Goal: Information Seeking & Learning: Check status

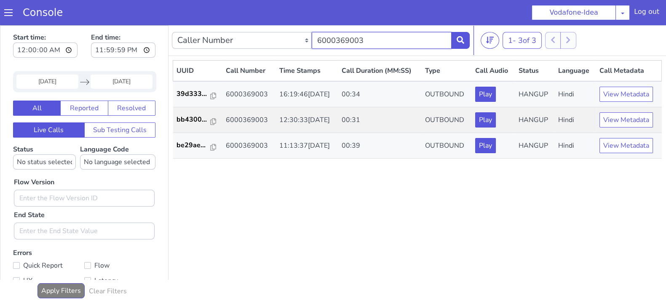
drag, startPoint x: 368, startPoint y: 41, endPoint x: 315, endPoint y: 37, distance: 53.2
click at [315, 37] on input "6000369003" at bounding box center [382, 40] width 140 height 17
paste input "2006060"
click at [463, 42] on icon at bounding box center [461, 40] width 8 height 8
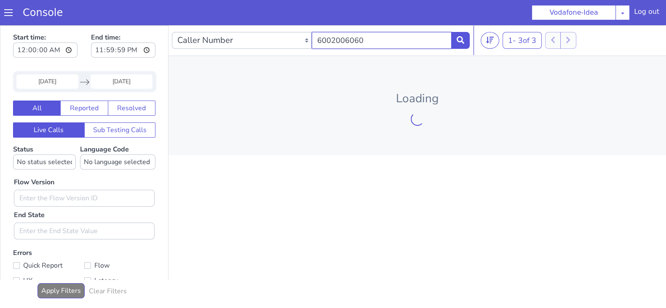
drag, startPoint x: 359, startPoint y: 43, endPoint x: 305, endPoint y: 43, distance: 53.5
click at [305, 43] on div "Caller Number Call UUID Custom Parameter 6002006060" at bounding box center [321, 41] width 298 height 24
paste input "0369003"
type input "6000369003"
click at [464, 43] on icon at bounding box center [461, 40] width 8 height 8
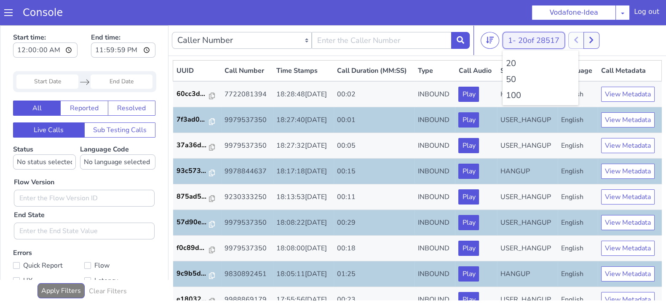
click at [513, 45] on button "1 - 20 of 28517" at bounding box center [534, 40] width 62 height 17
click at [512, 97] on li "100" at bounding box center [540, 95] width 69 height 13
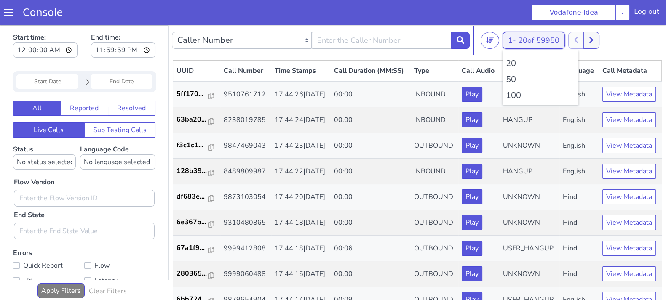
click at [527, 43] on span "20 of 59950" at bounding box center [538, 40] width 41 height 10
click at [512, 91] on li "100" at bounding box center [540, 95] width 69 height 13
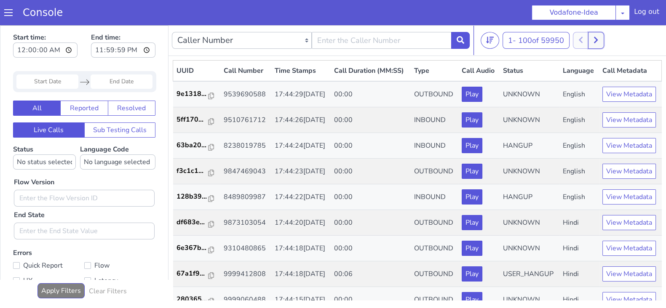
click at [596, 42] on icon at bounding box center [596, 40] width 4 height 6
click at [612, 38] on button at bounding box center [605, 40] width 16 height 17
click at [607, 37] on icon at bounding box center [605, 40] width 5 height 8
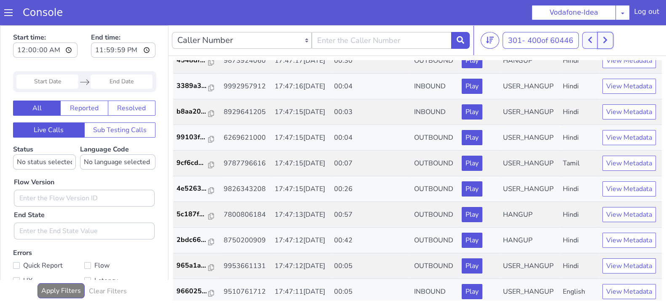
scroll to position [234, 0]
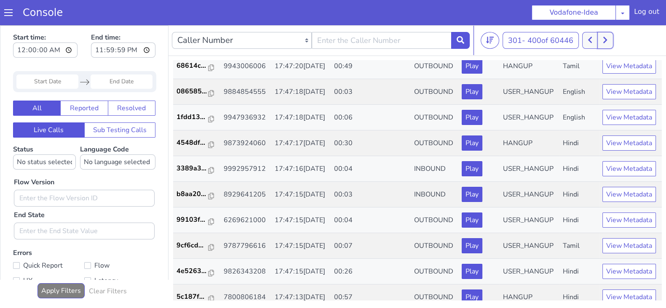
click at [610, 39] on button at bounding box center [605, 40] width 16 height 17
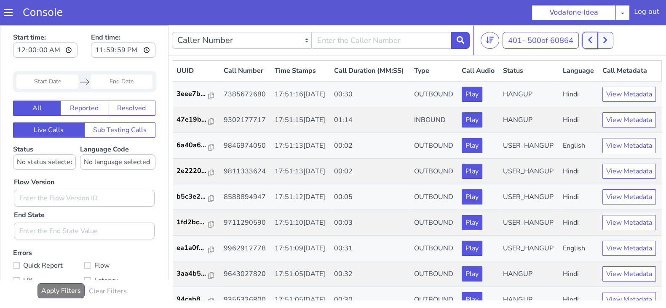
click at [592, 39] on icon at bounding box center [590, 40] width 5 height 8
click at [601, 41] on button at bounding box center [605, 40] width 16 height 17
click at [592, 43] on icon at bounding box center [590, 40] width 5 height 8
click at [593, 35] on button at bounding box center [590, 40] width 16 height 17
